Goal: Task Accomplishment & Management: Complete application form

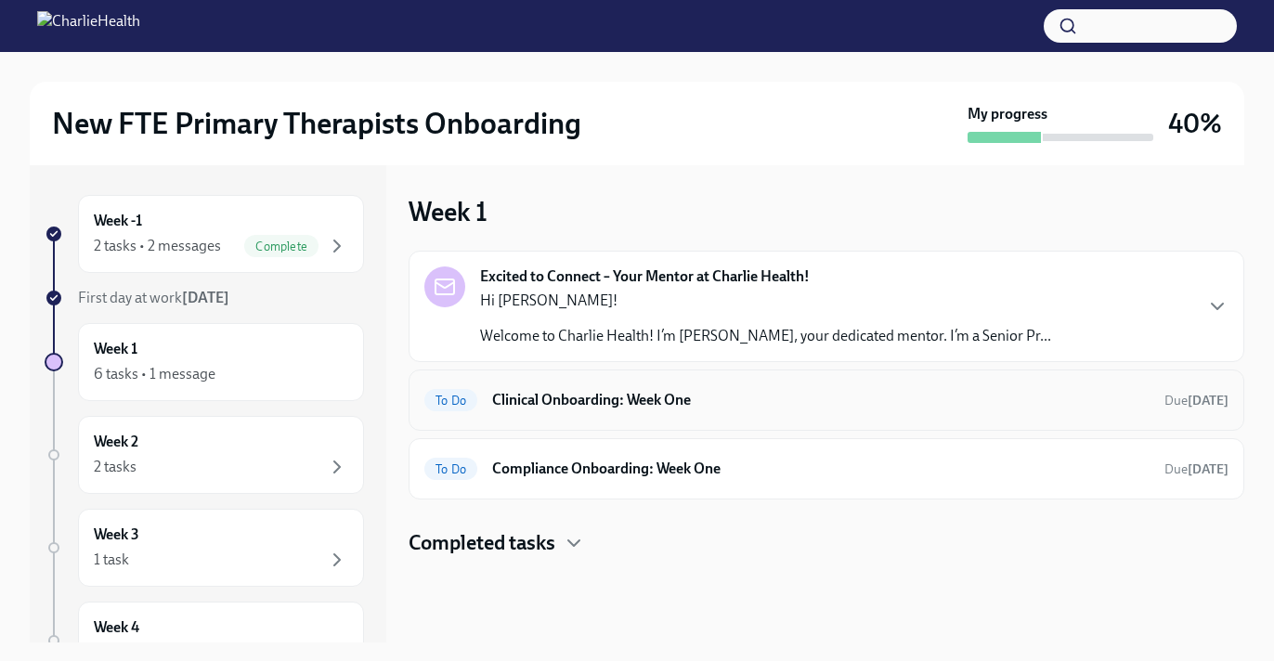
click at [668, 422] on div "To Do Clinical Onboarding: Week One Due in 3 days" at bounding box center [825, 399] width 835 height 61
click at [652, 405] on h6 "Clinical Onboarding: Week One" at bounding box center [820, 400] width 657 height 20
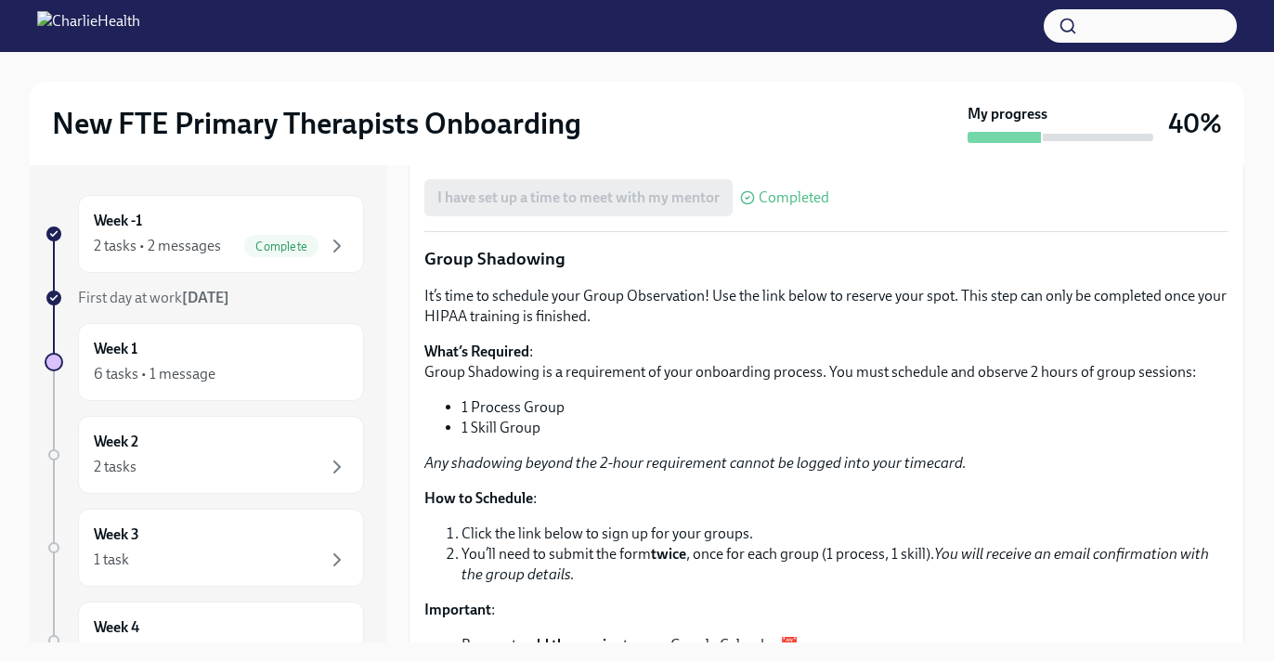
scroll to position [2705, 0]
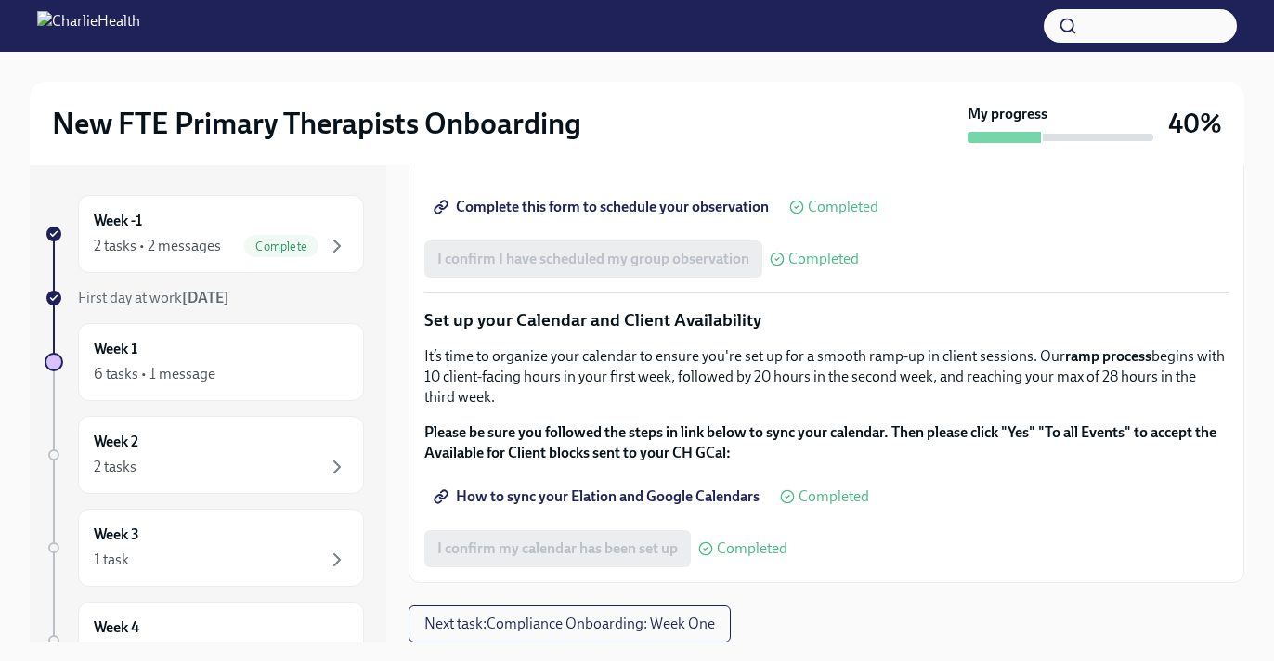
click at [602, 627] on span "Next task : Compliance Onboarding: Week One" at bounding box center [569, 624] width 291 height 19
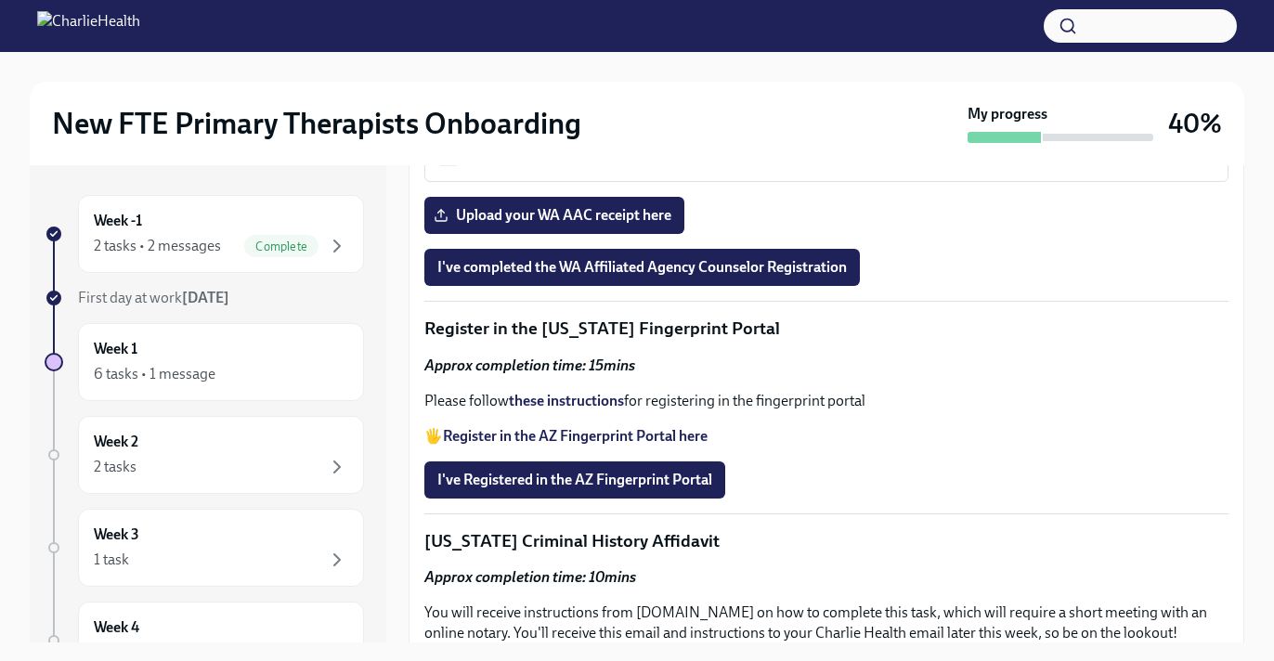
scroll to position [1924, 0]
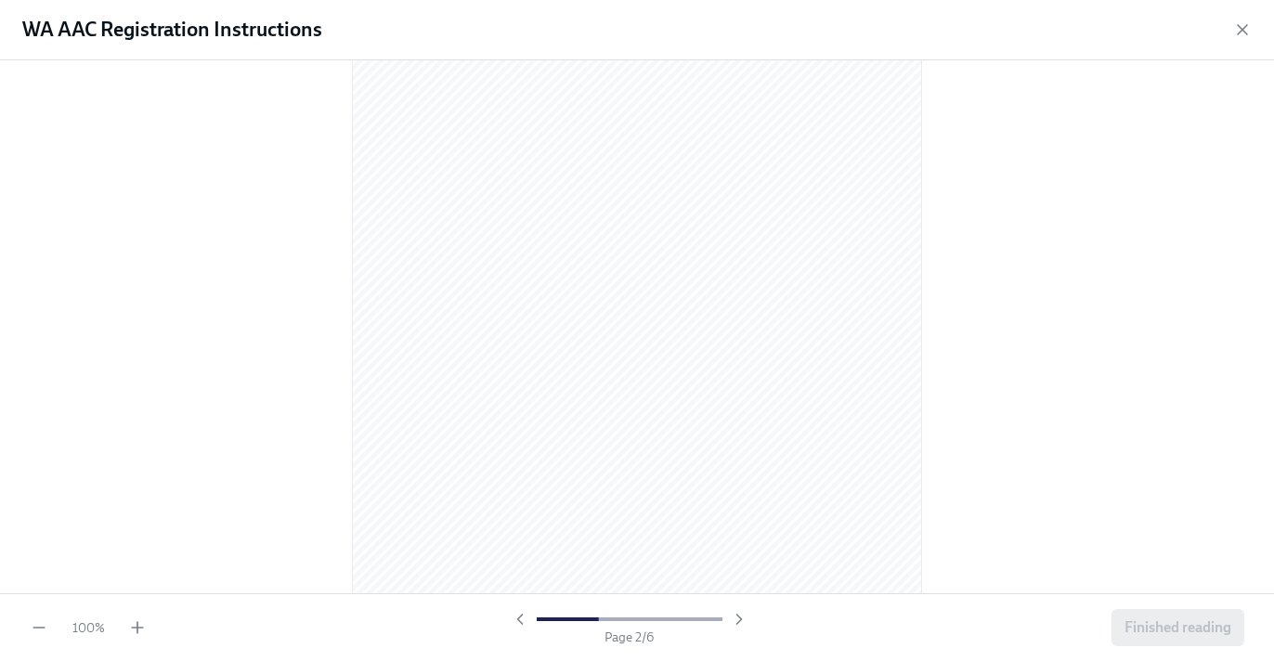
scroll to position [842, 0]
click at [1249, 32] on icon "button" at bounding box center [1242, 29] width 19 height 19
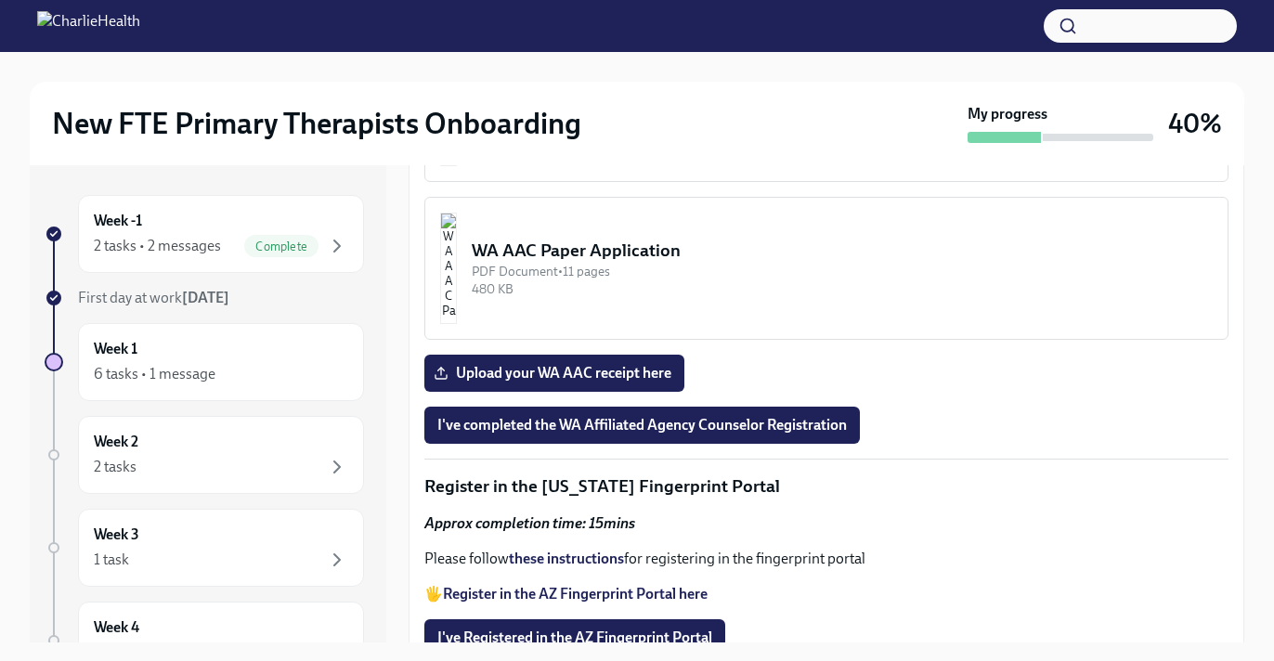
scroll to position [1688, 0]
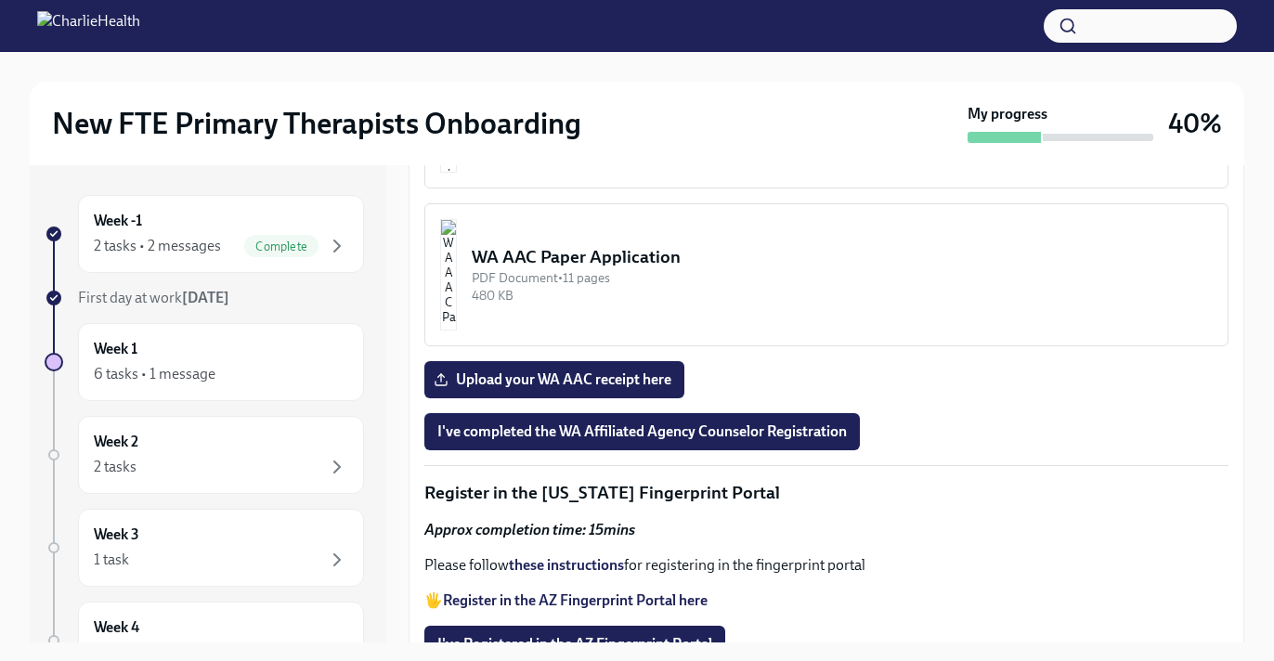
drag, startPoint x: 662, startPoint y: 308, endPoint x: 852, endPoint y: 310, distance: 190.3
copy li "newlicense@charliehealth.com"
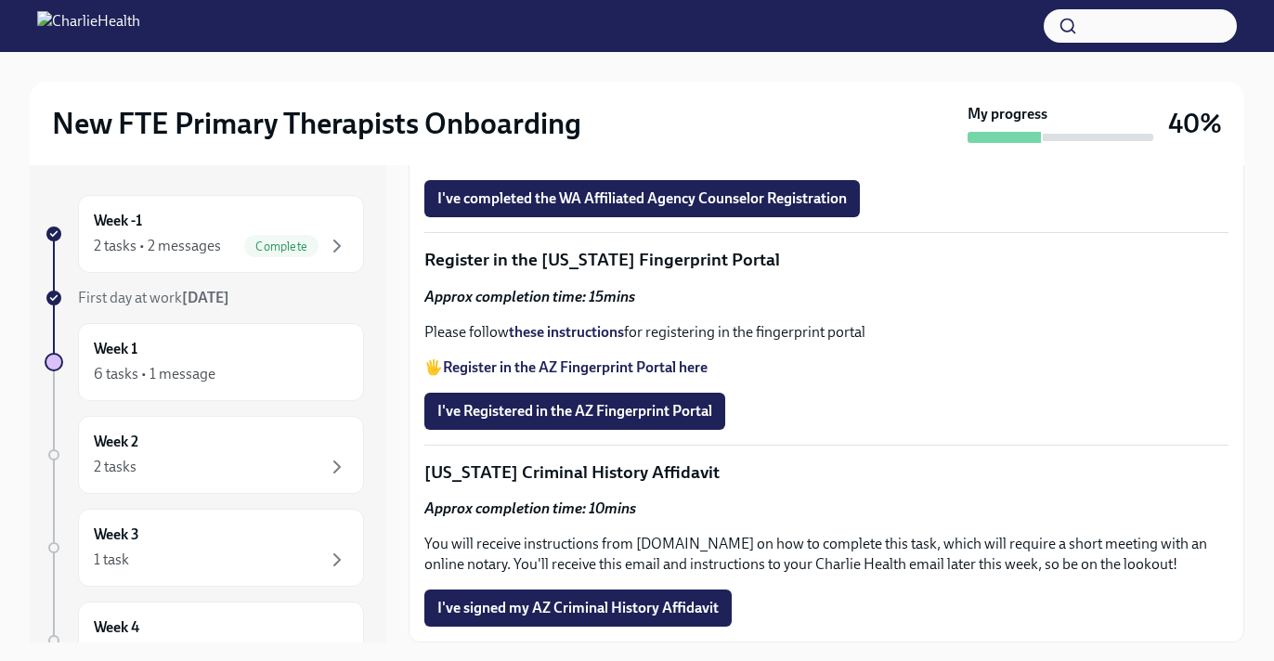
scroll to position [1927, 0]
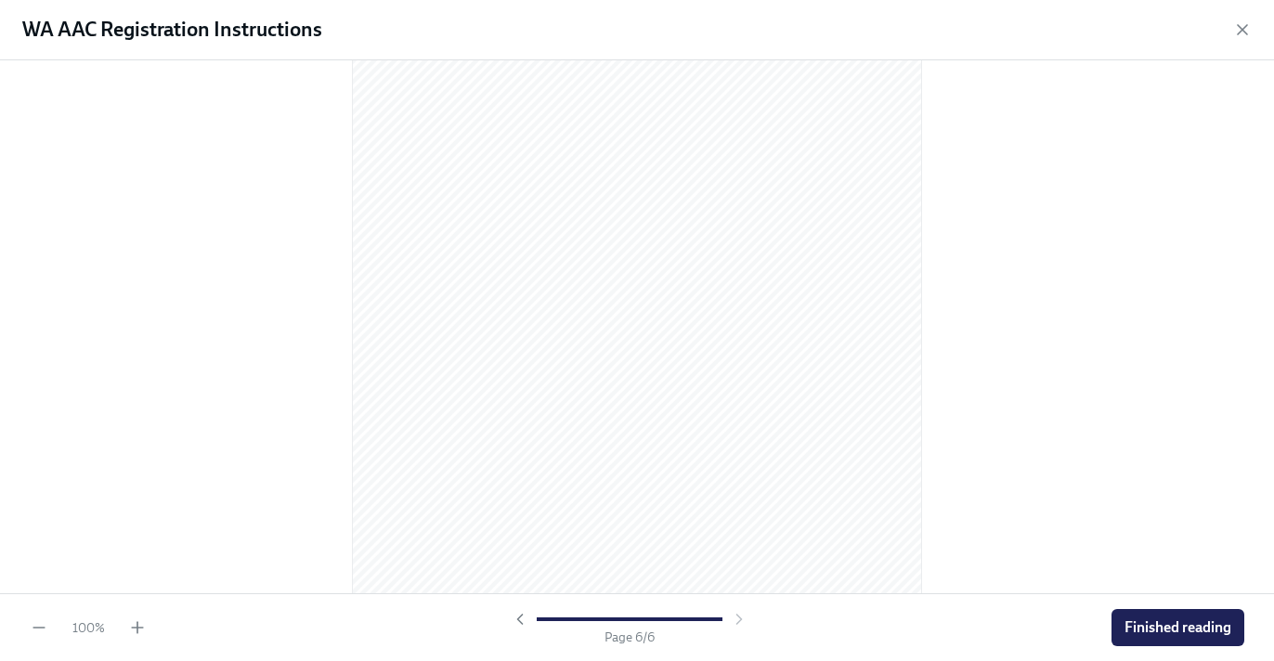
scroll to position [3993, 0]
click at [1184, 609] on button "Finished reading" at bounding box center [1177, 627] width 133 height 37
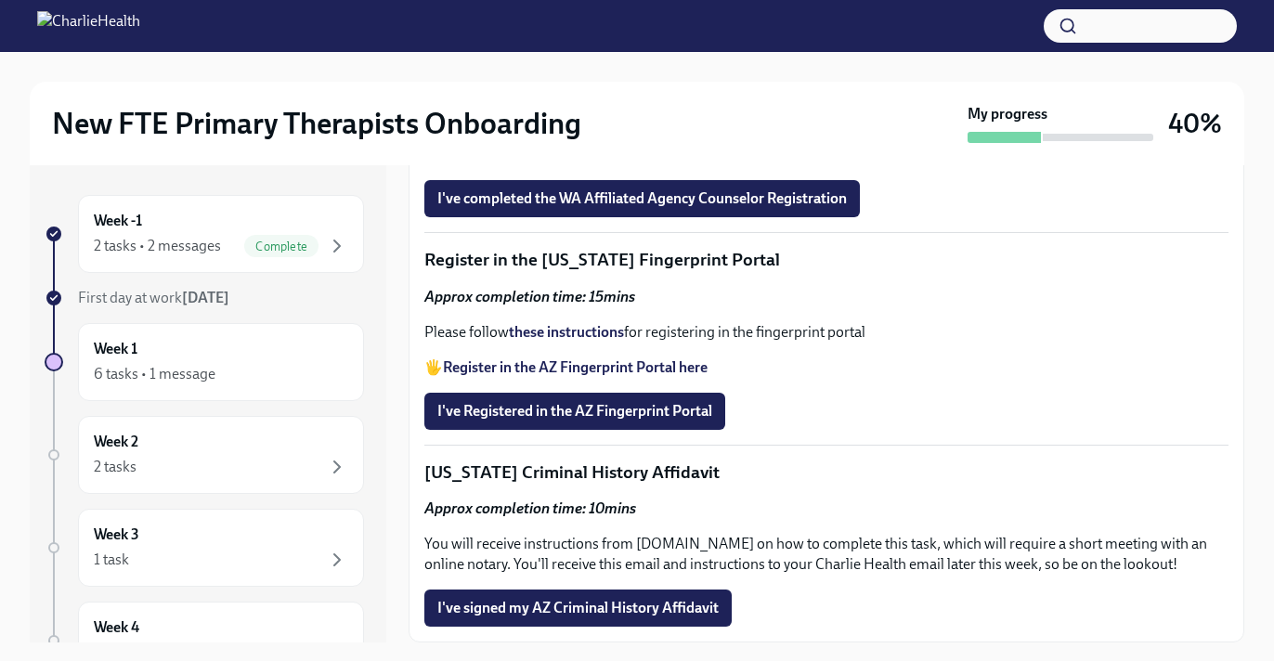
scroll to position [2183, 0]
click at [612, 165] on label "Upload your WA AAC receipt here" at bounding box center [554, 146] width 260 height 37
click at [0, 0] on input "Upload your WA AAC receipt here" at bounding box center [0, 0] width 0 height 0
click at [780, 208] on span "I've completed the WA Affiliated Agency Counselor Registration" at bounding box center [641, 198] width 409 height 19
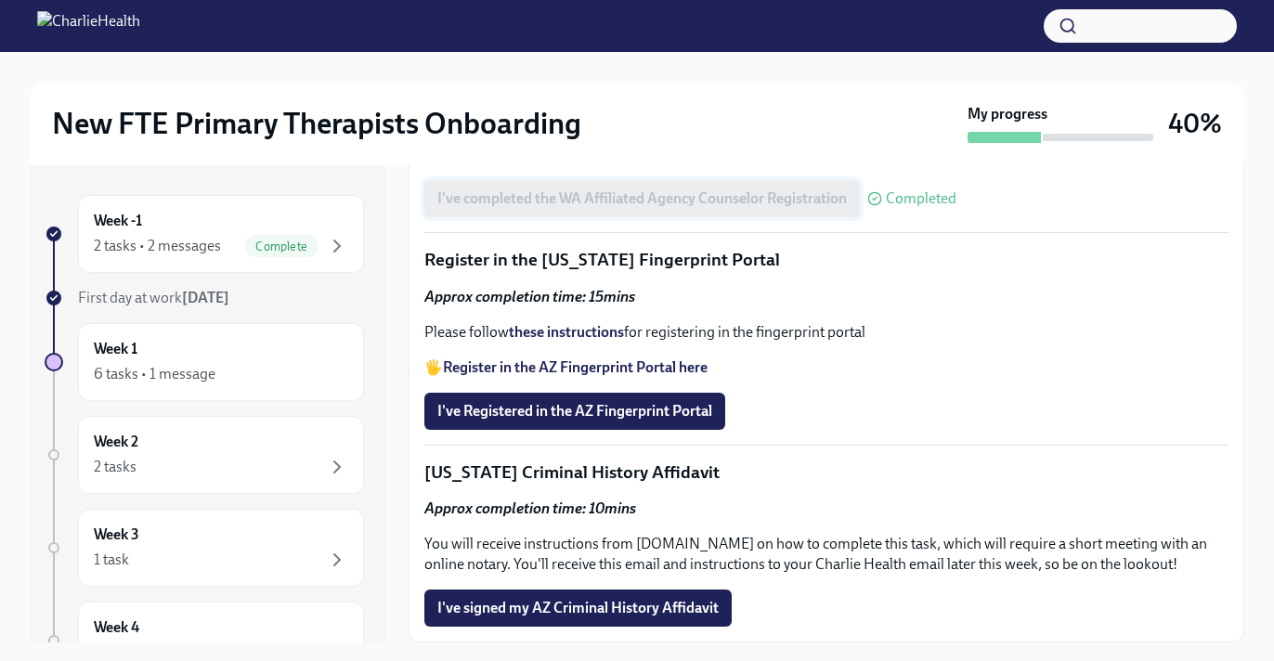
scroll to position [2380, 0]
click at [597, 376] on strong "Register in the AZ Fingerprint Portal here" at bounding box center [575, 367] width 265 height 18
click at [612, 341] on strong "these instructions" at bounding box center [566, 332] width 115 height 18
click at [643, 430] on button "I've Registered in the AZ Fingerprint Portal" at bounding box center [574, 411] width 301 height 37
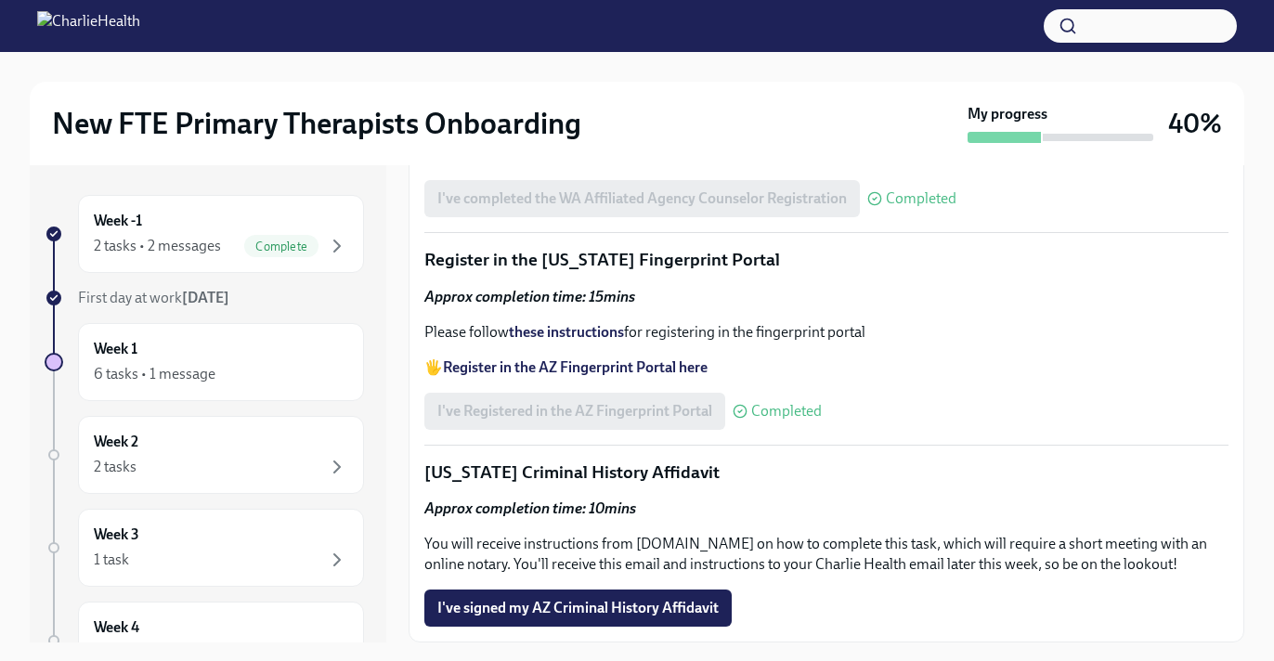
scroll to position [33, 0]
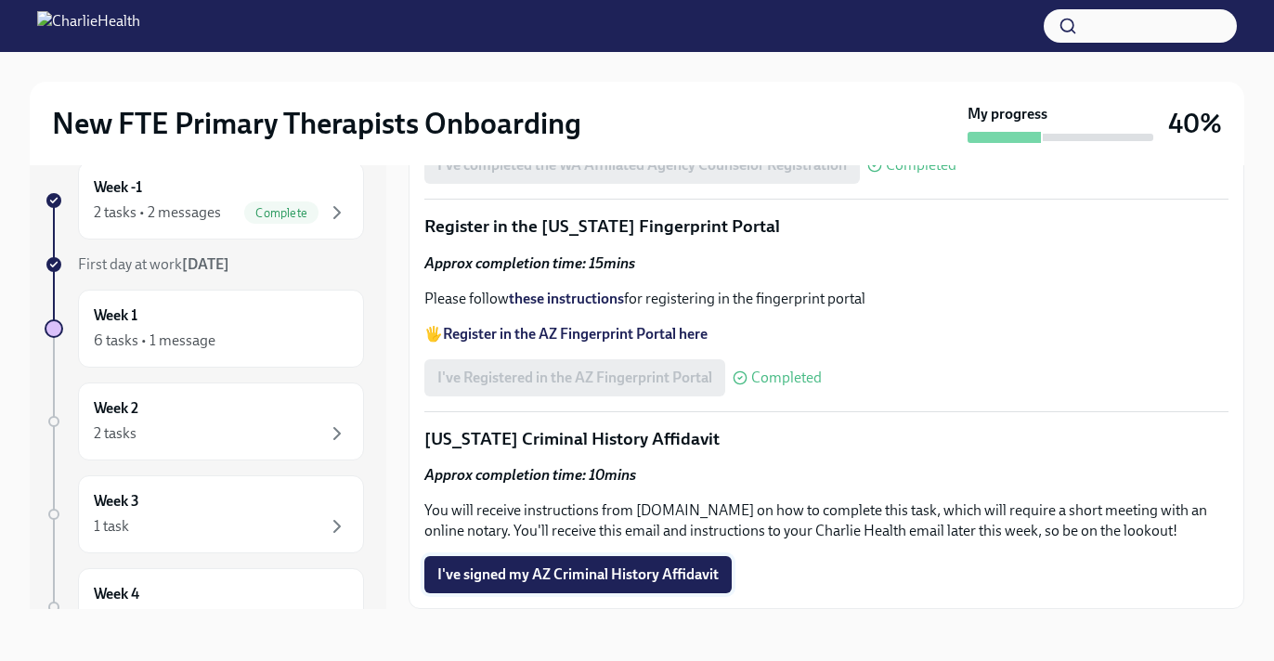
click at [676, 568] on span "I've signed my AZ Criminal History Affidavit" at bounding box center [577, 574] width 281 height 19
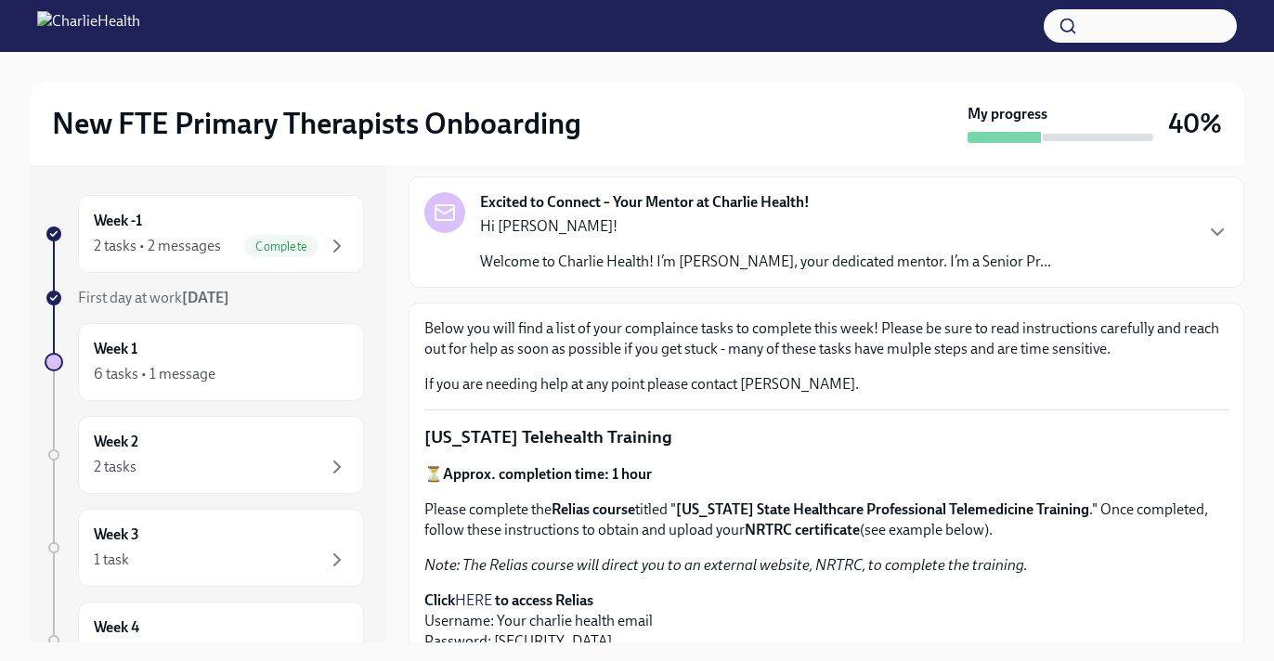
scroll to position [0, 0]
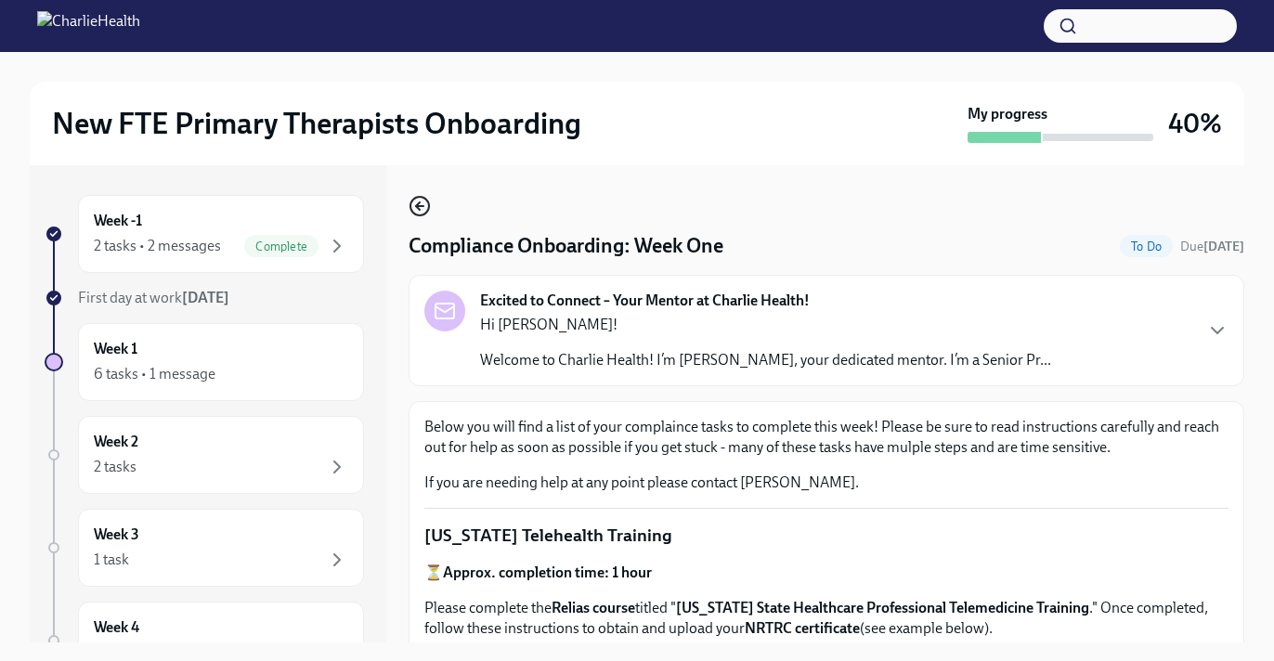
click at [422, 201] on icon "button" at bounding box center [419, 206] width 22 height 22
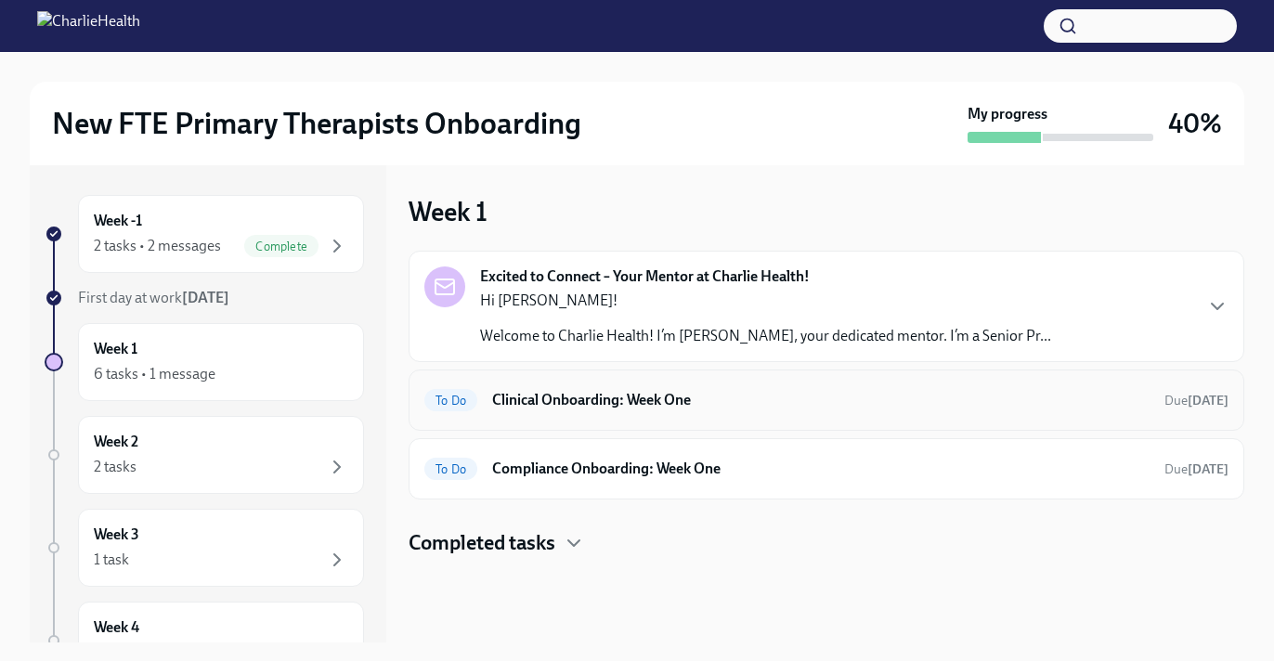
click at [786, 400] on h6 "Clinical Onboarding: Week One" at bounding box center [820, 400] width 657 height 20
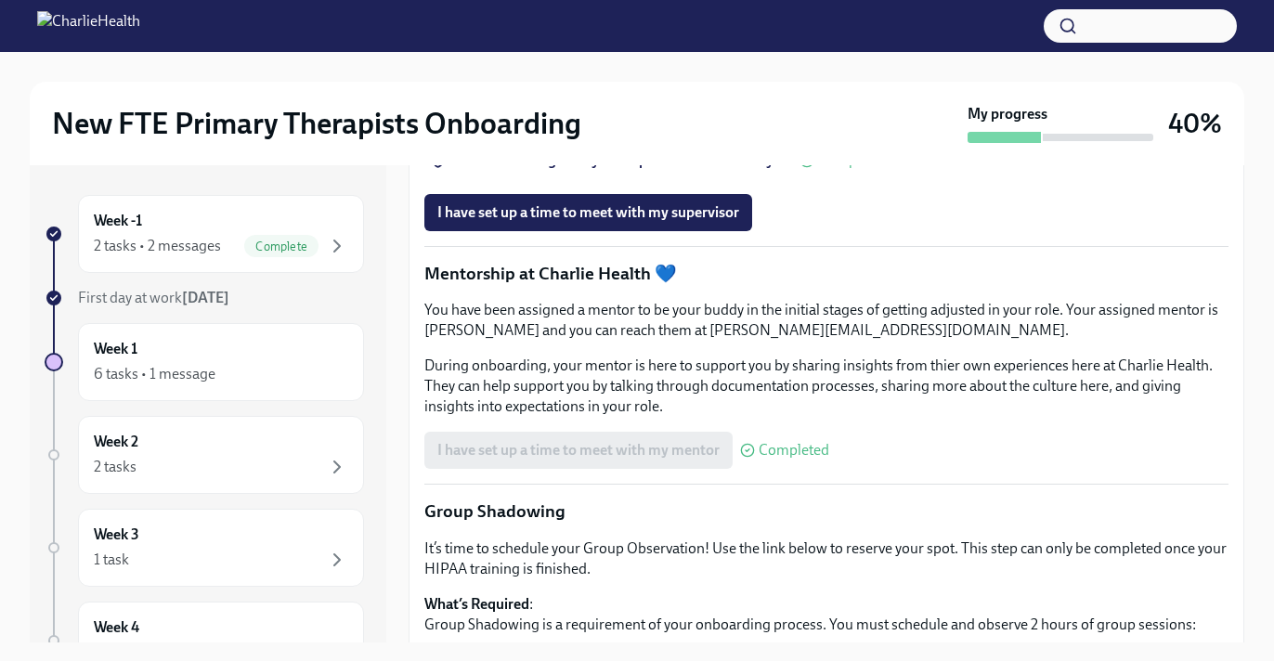
scroll to position [1663, 0]
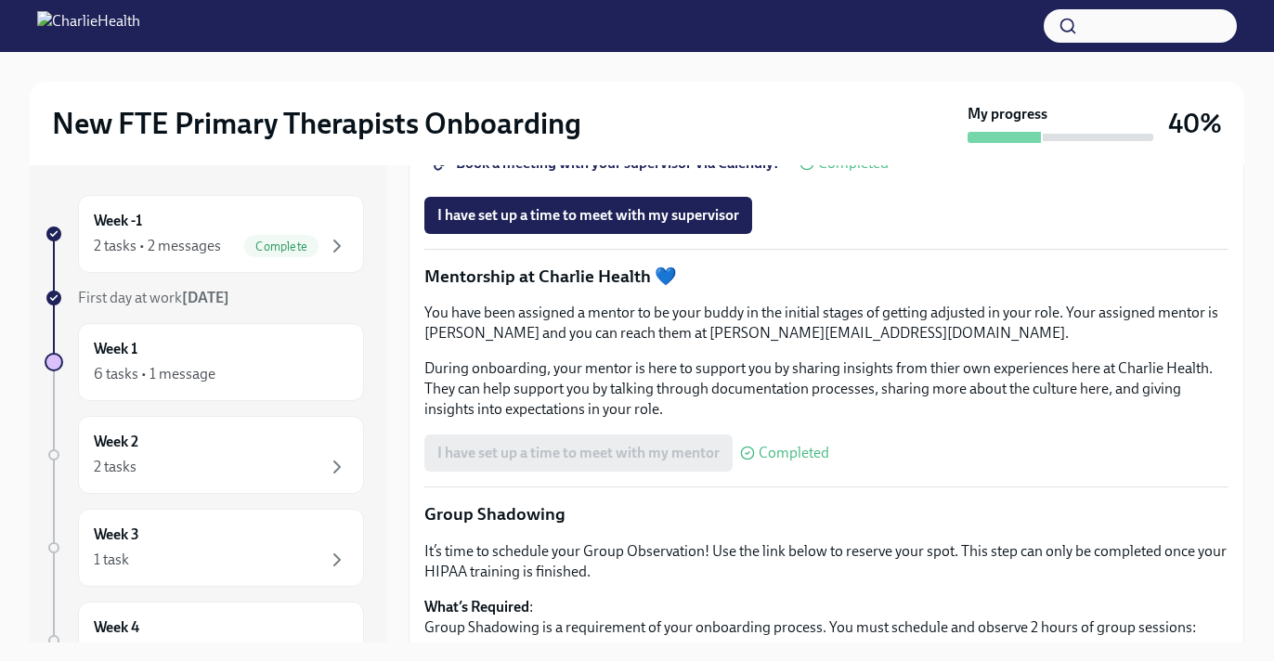
click at [735, 173] on span "Book a meeting with your supervisor Via Calendly!" at bounding box center [608, 163] width 342 height 19
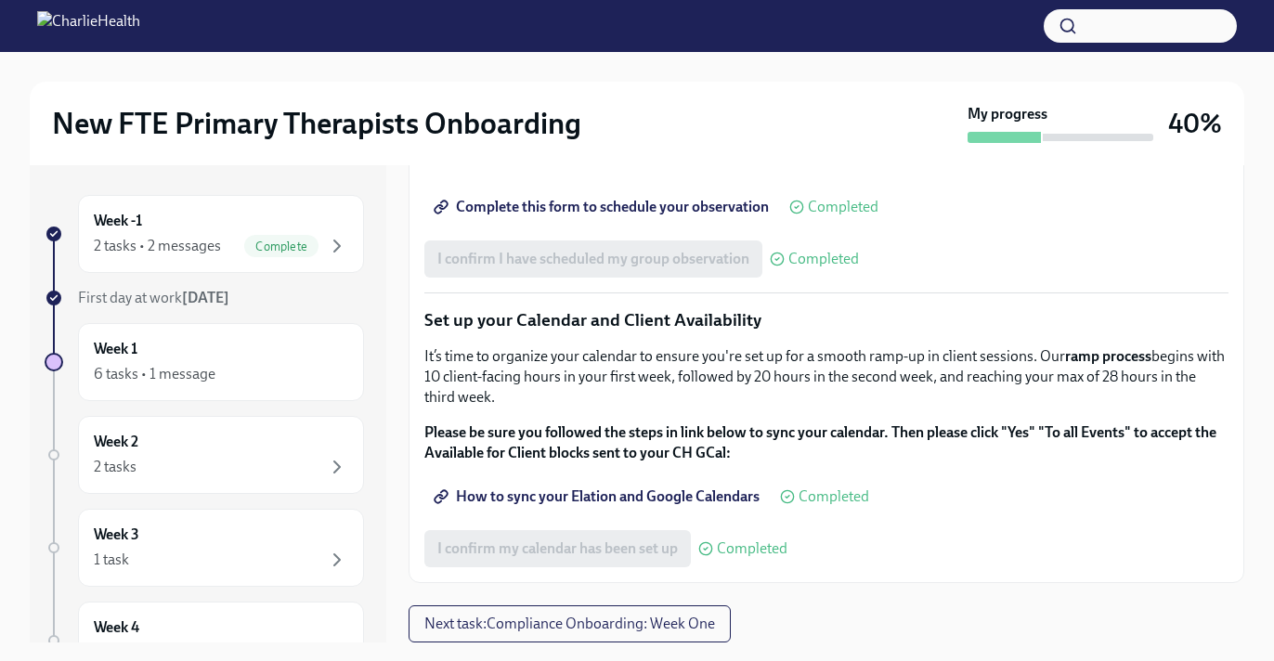
scroll to position [2558, 0]
click at [273, 446] on div "Week 2 2 tasks" at bounding box center [221, 455] width 254 height 46
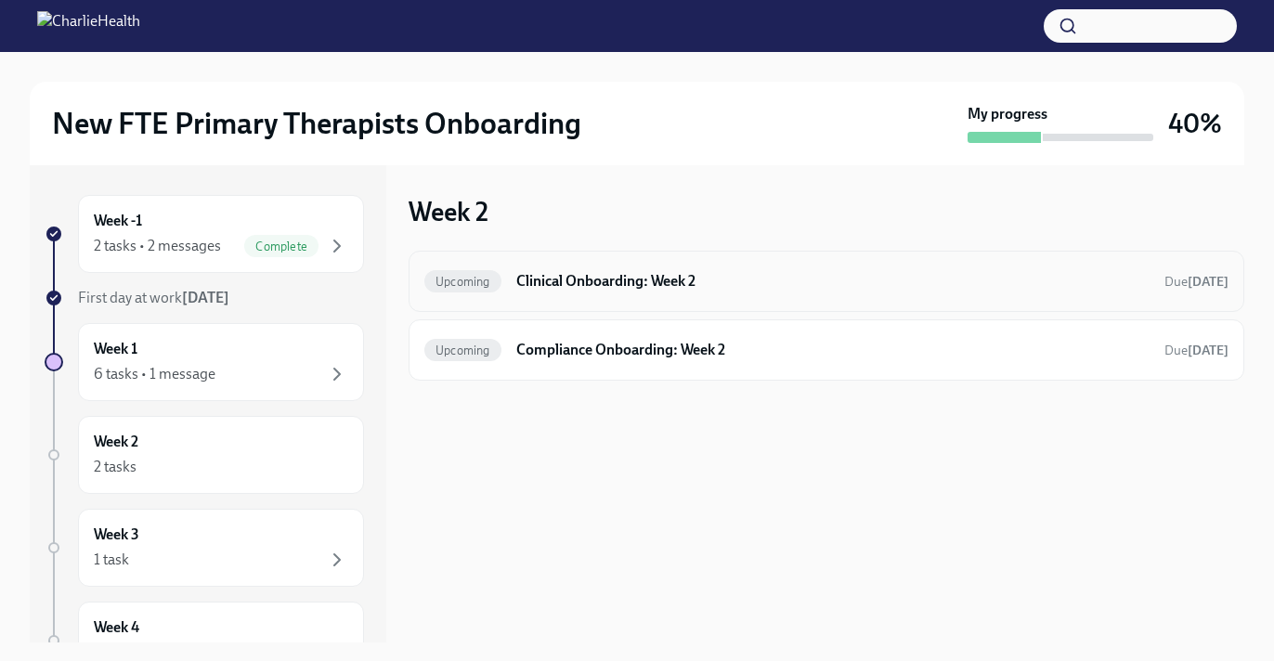
click at [712, 276] on h6 "Clinical Onboarding: Week 2" at bounding box center [832, 281] width 633 height 20
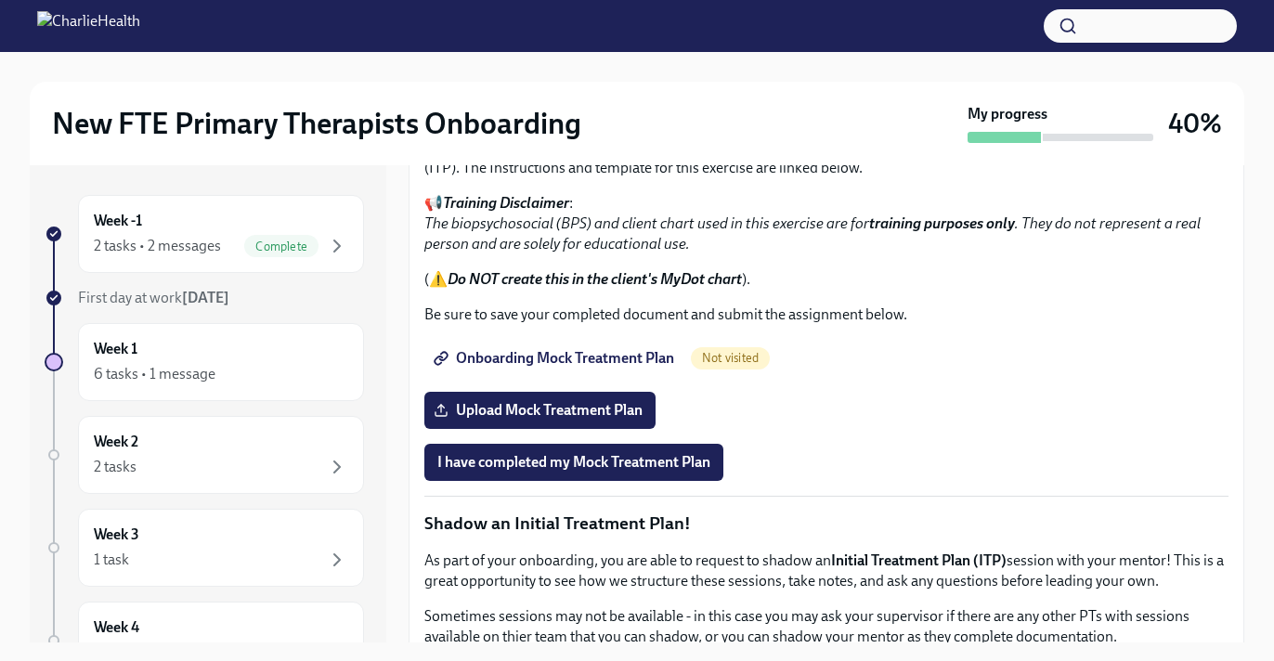
scroll to position [1199, 0]
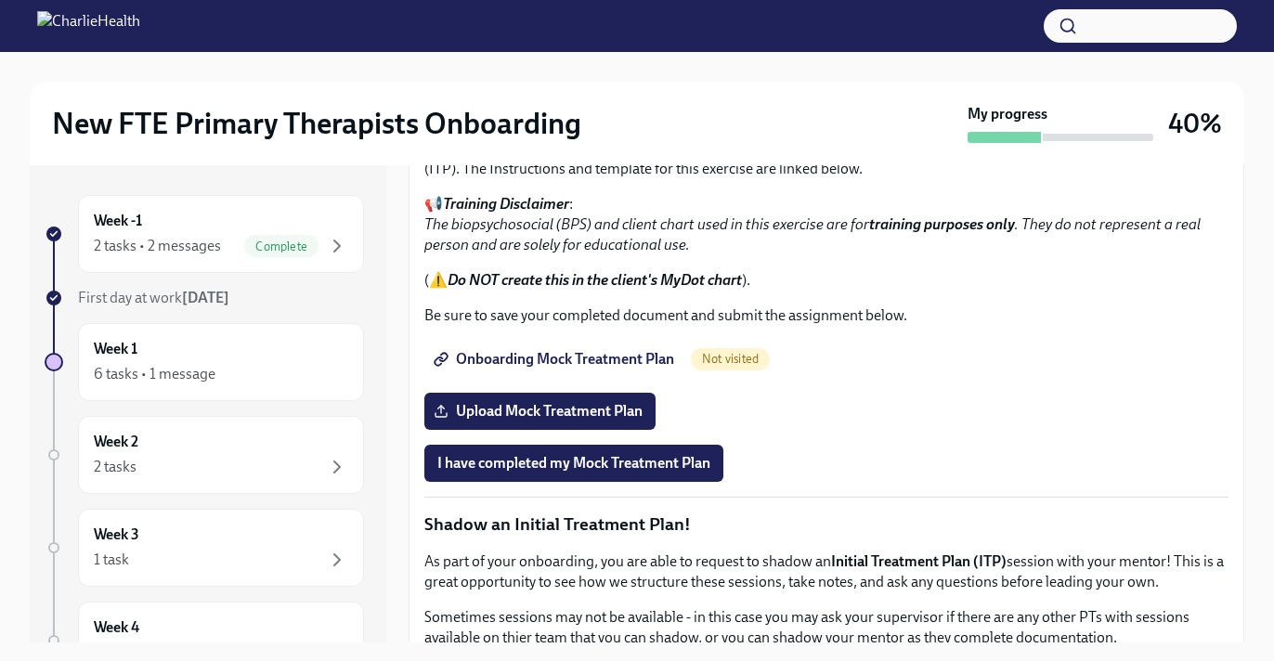
click at [713, 59] on span "I confirm I have reviewed the MBC training materials" at bounding box center [605, 50] width 337 height 19
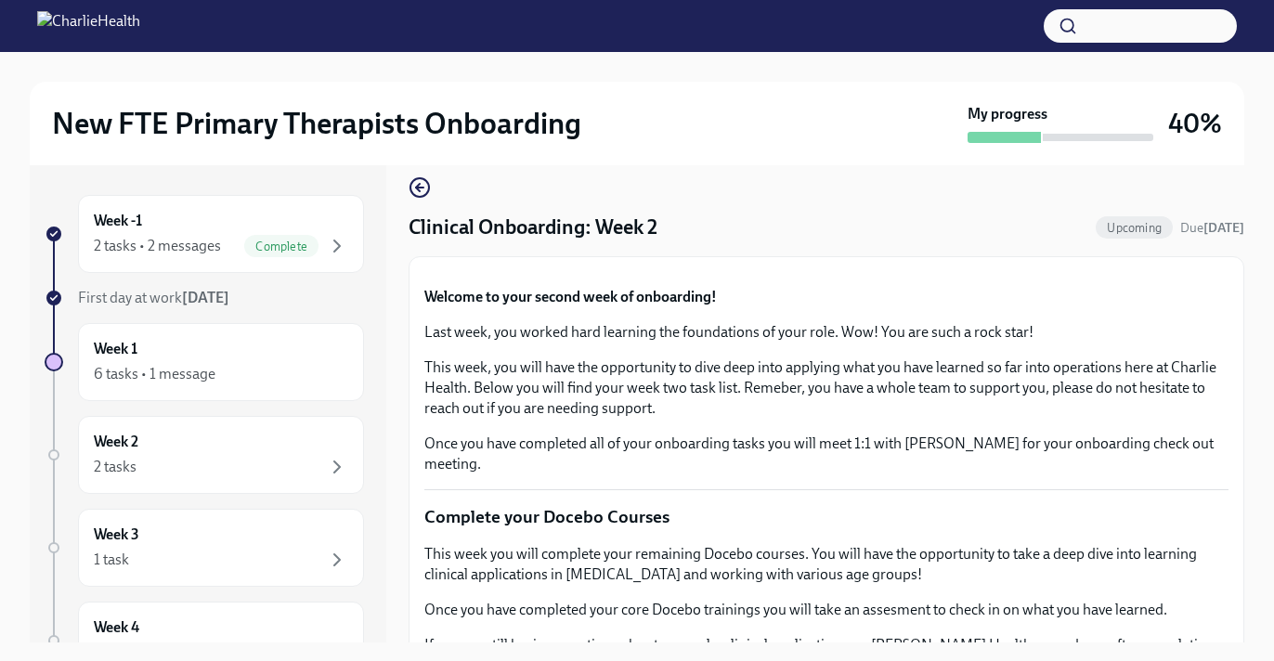
scroll to position [0, 0]
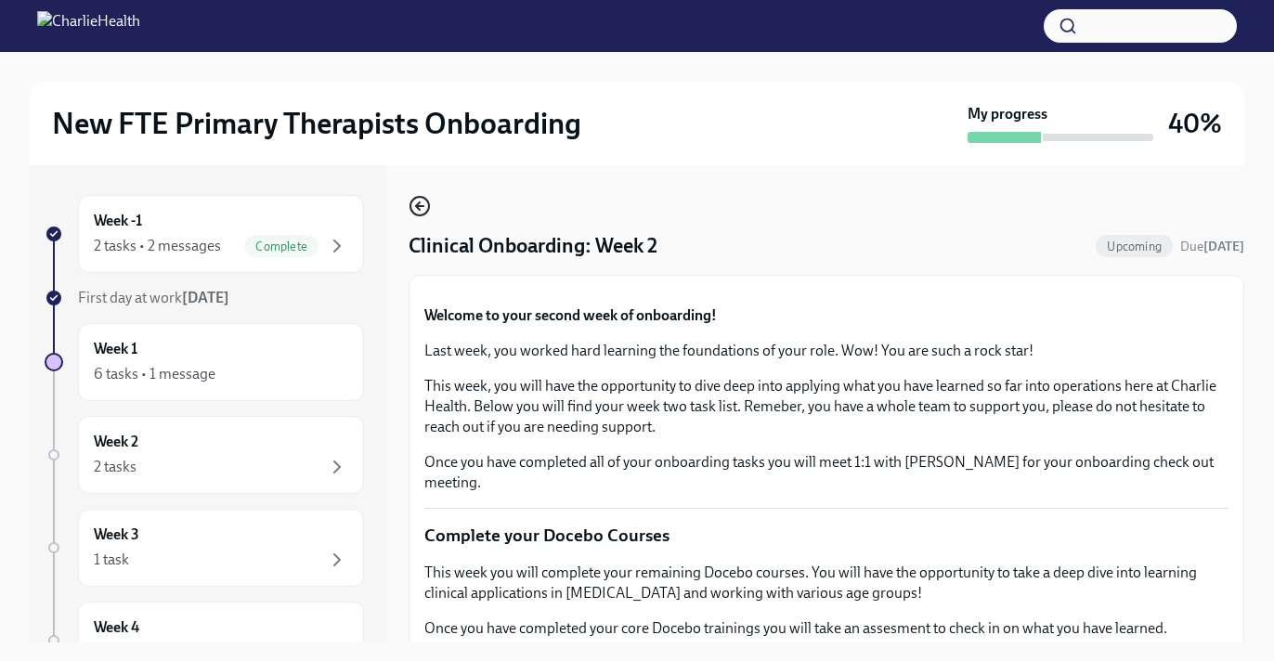
click at [415, 213] on icon "button" at bounding box center [419, 206] width 22 height 22
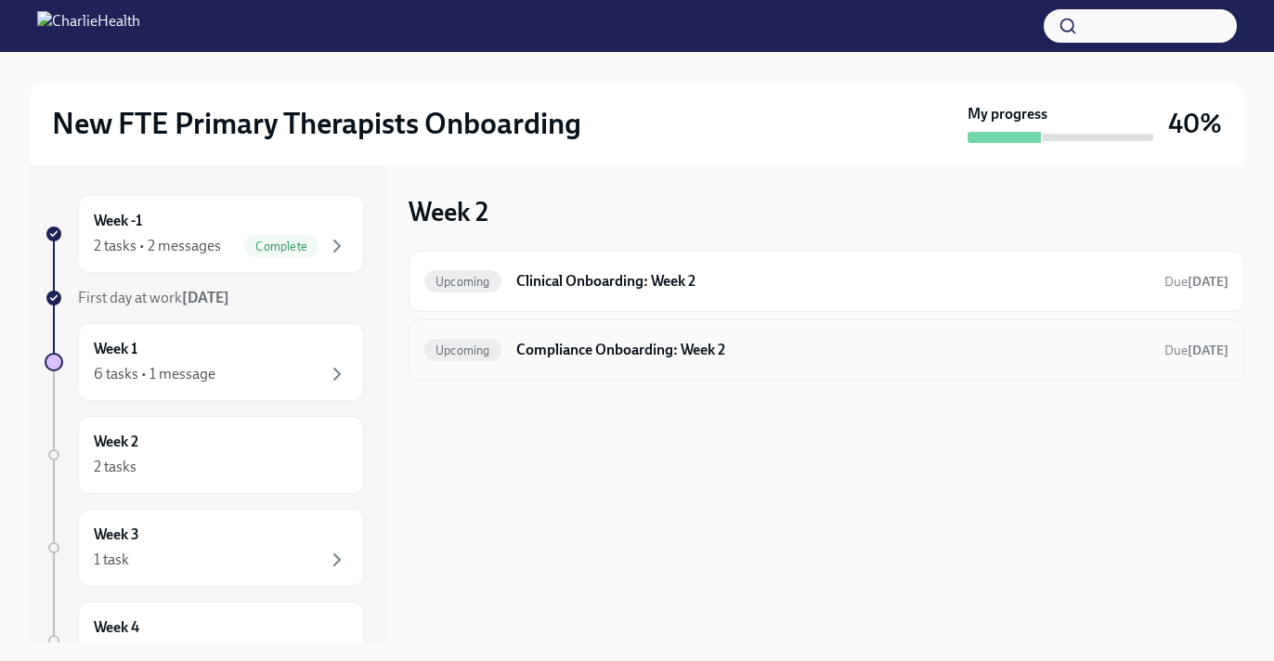
click at [599, 371] on div "Upcoming Compliance Onboarding: Week 2 Due in 9 days" at bounding box center [825, 349] width 835 height 61
click at [604, 357] on h6 "Compliance Onboarding: Week 2" at bounding box center [832, 350] width 633 height 20
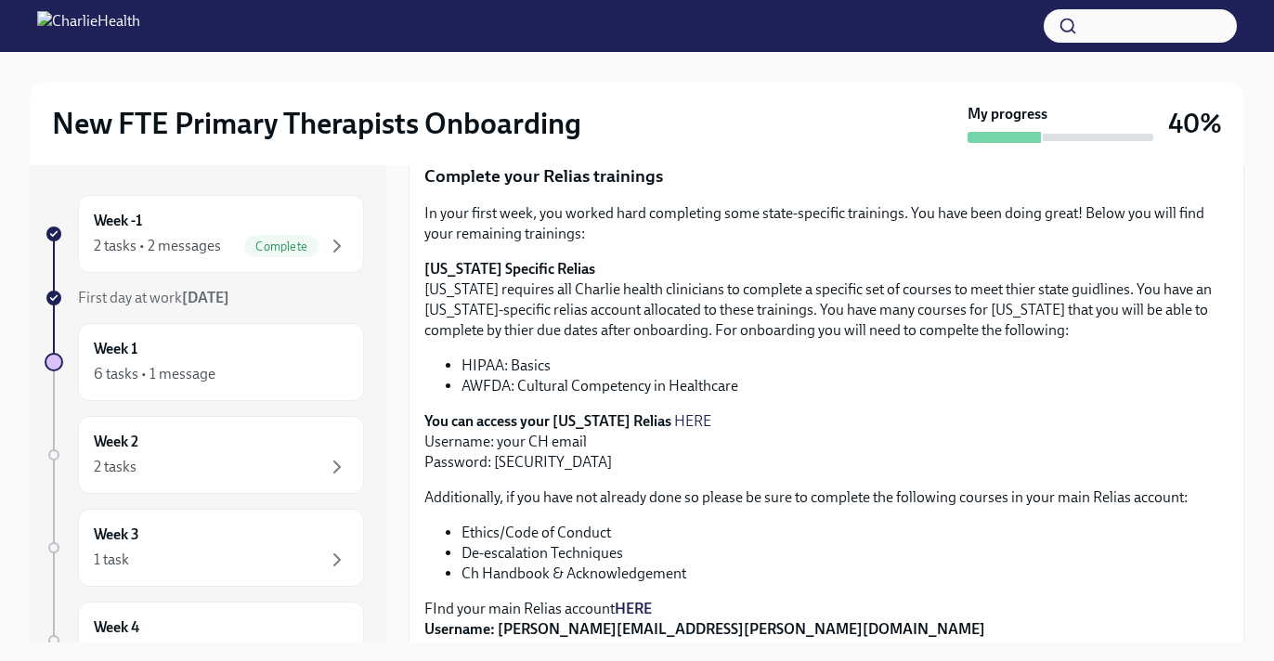
scroll to position [300, 0]
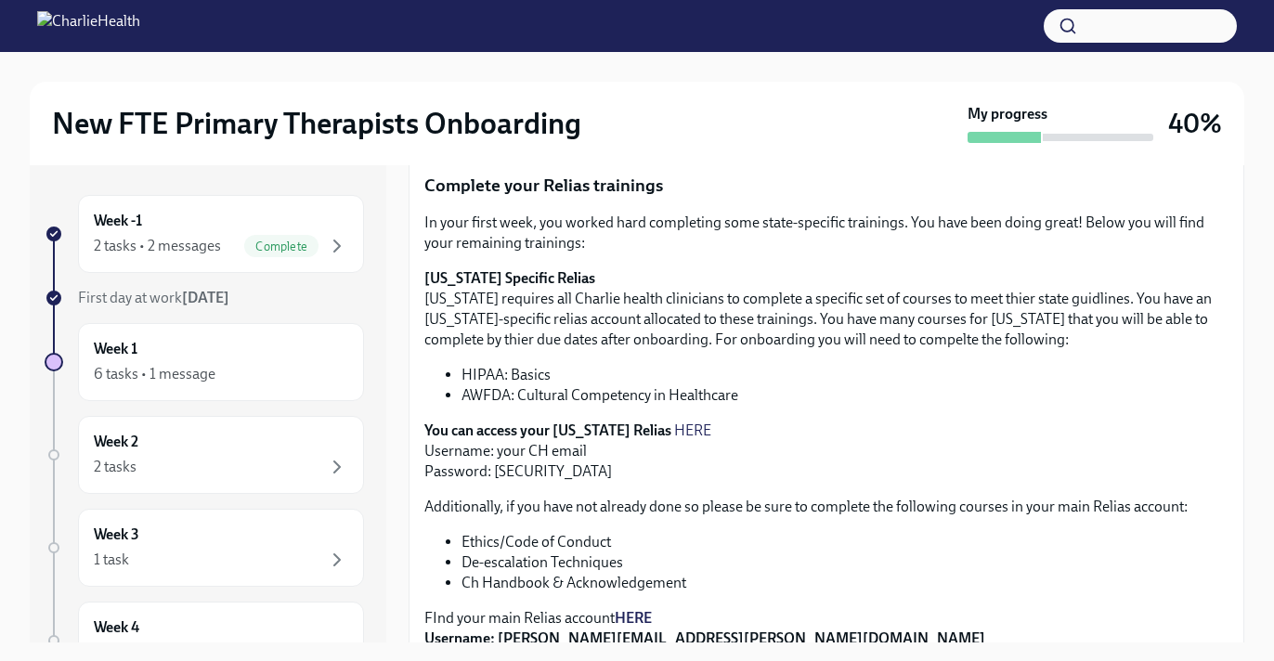
click at [674, 432] on link "HERE" at bounding box center [692, 430] width 37 height 18
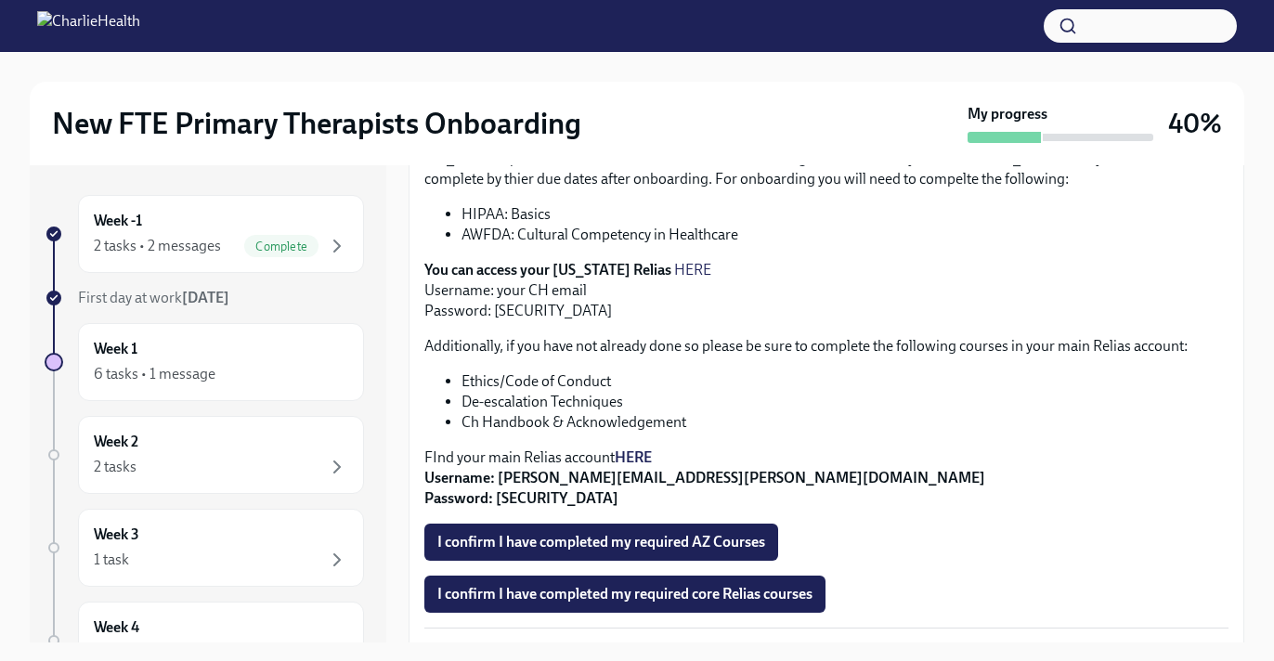
scroll to position [464, 0]
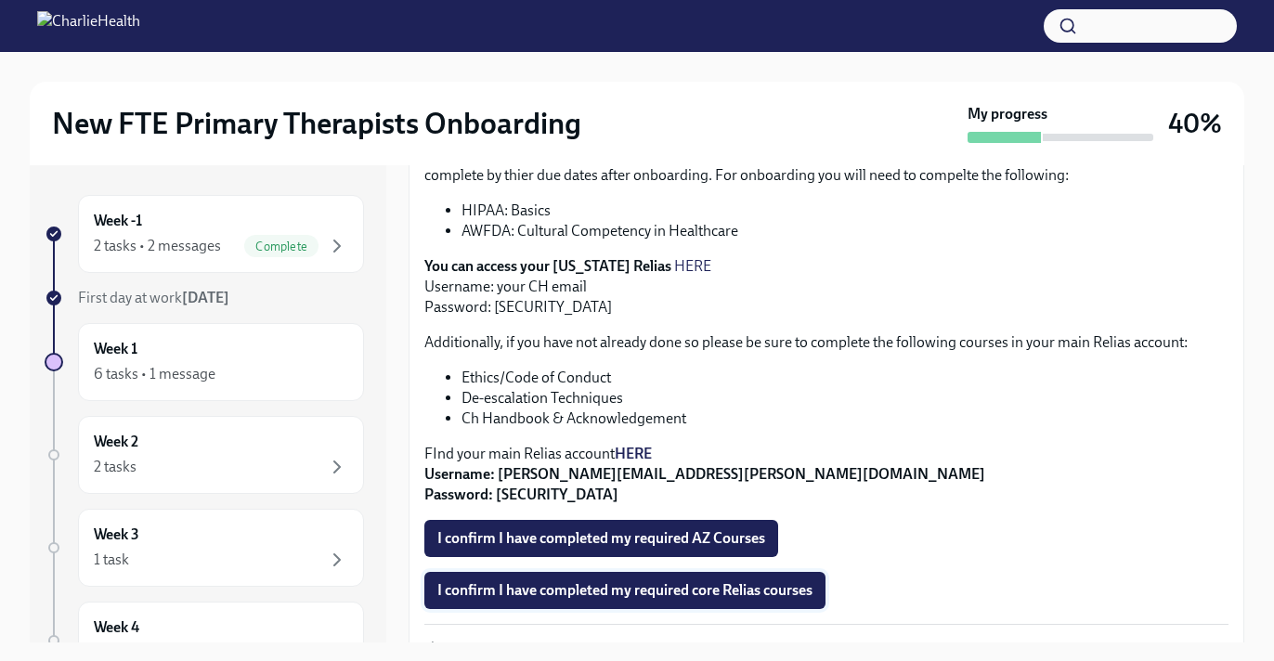
click at [767, 605] on button "I confirm I have completed my required core Relias courses" at bounding box center [624, 590] width 401 height 37
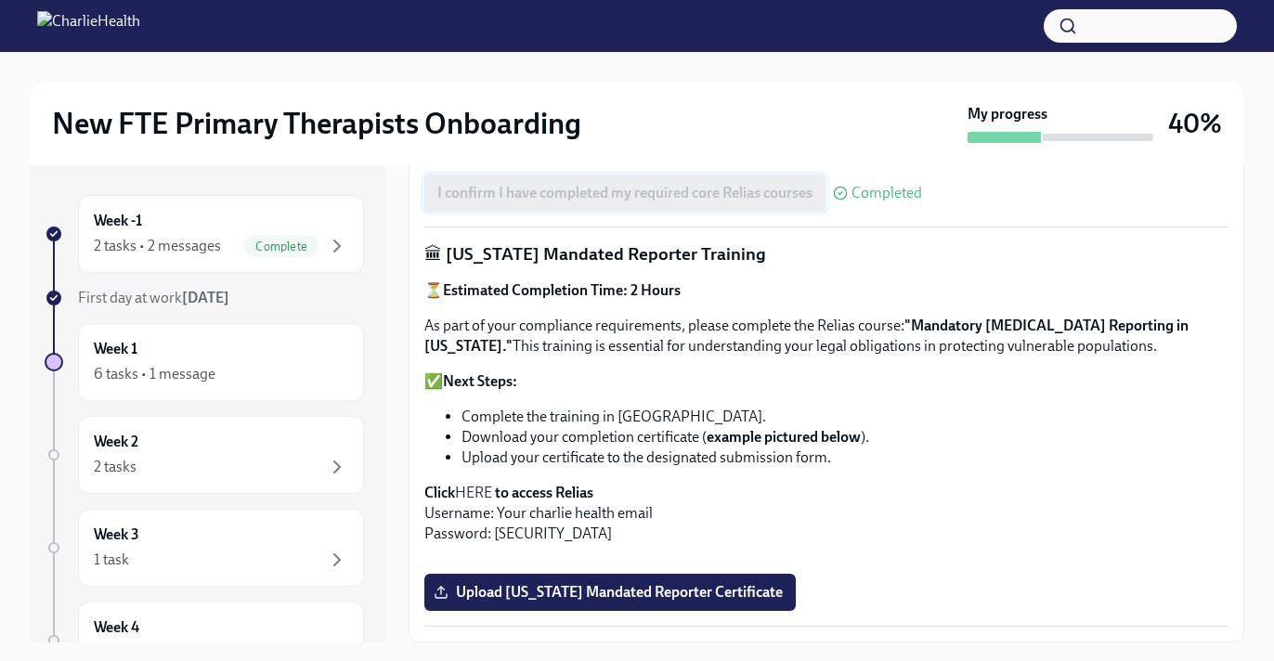
scroll to position [903, 0]
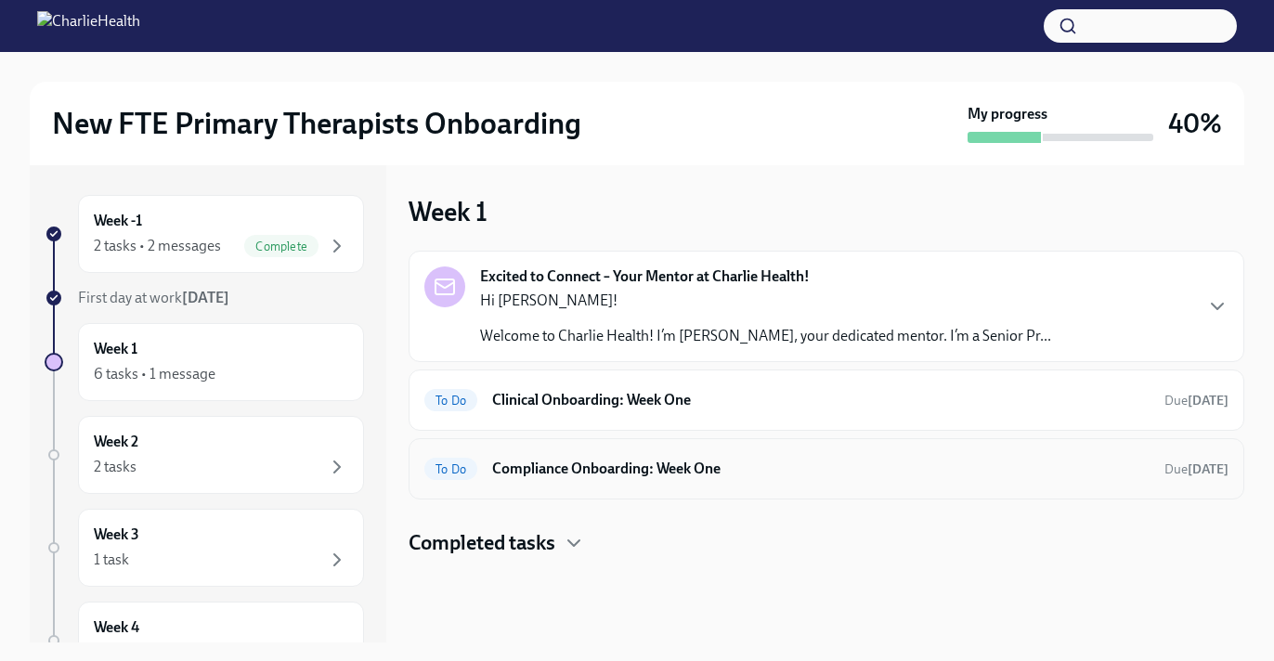
click at [692, 468] on h6 "Compliance Onboarding: Week One" at bounding box center [820, 469] width 657 height 20
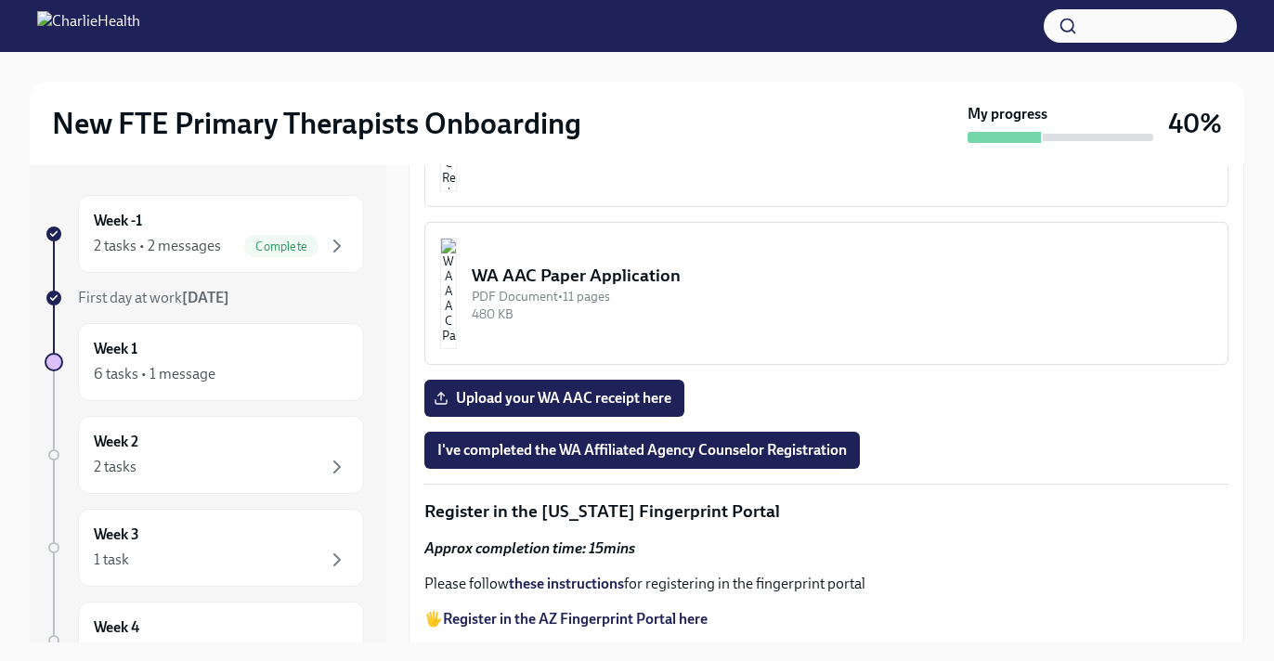
scroll to position [1591, 0]
